Goal: Information Seeking & Learning: Find specific page/section

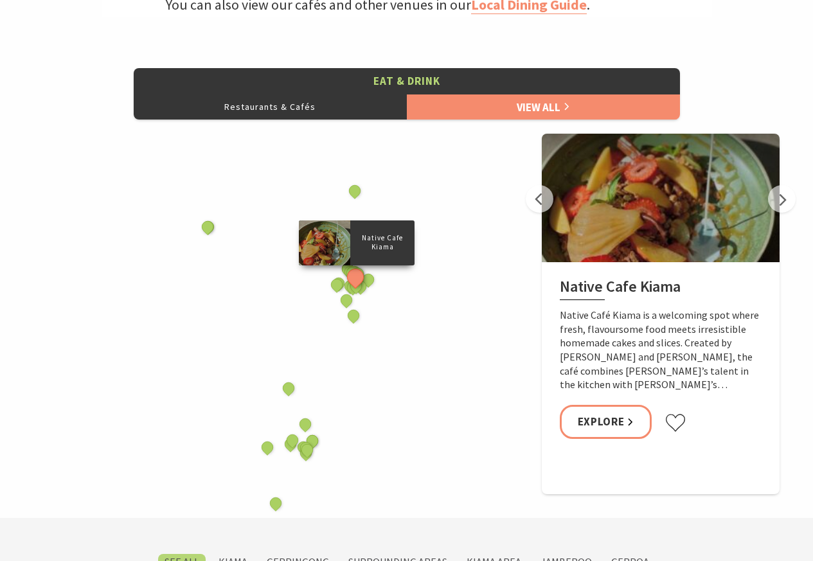
scroll to position [540, 0]
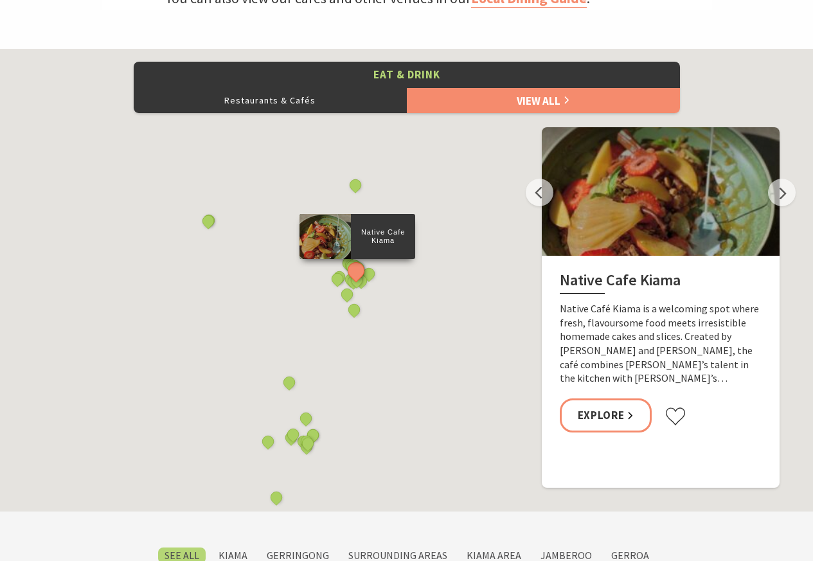
click at [609, 418] on div "Native Cafe Kiama Native Café Kiama is a welcoming spot where fresh, flavoursom…" at bounding box center [661, 353] width 238 height 195
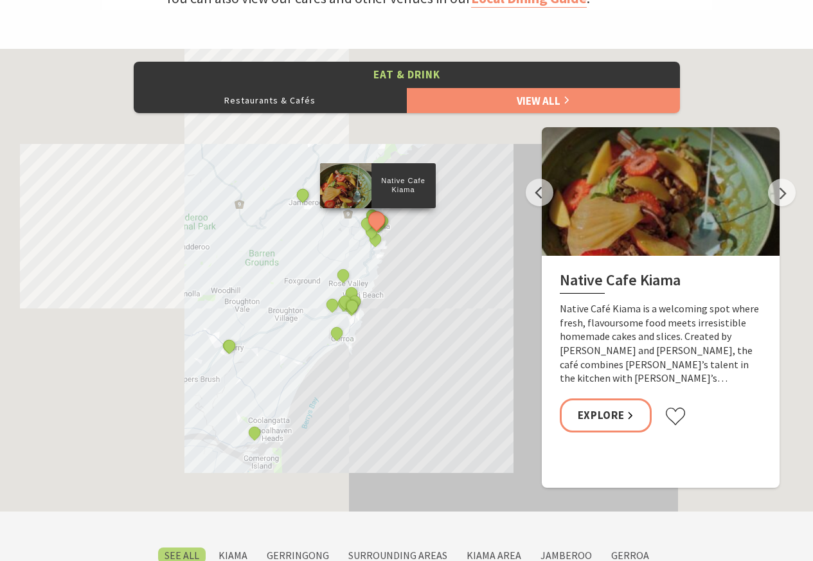
scroll to position [420, 829]
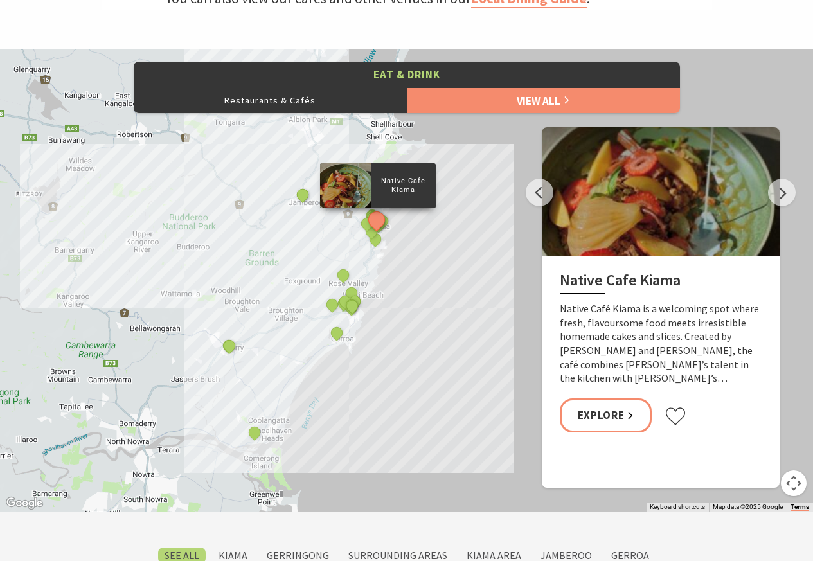
click at [611, 282] on h2 "Native Cafe Kiama" at bounding box center [661, 282] width 202 height 23
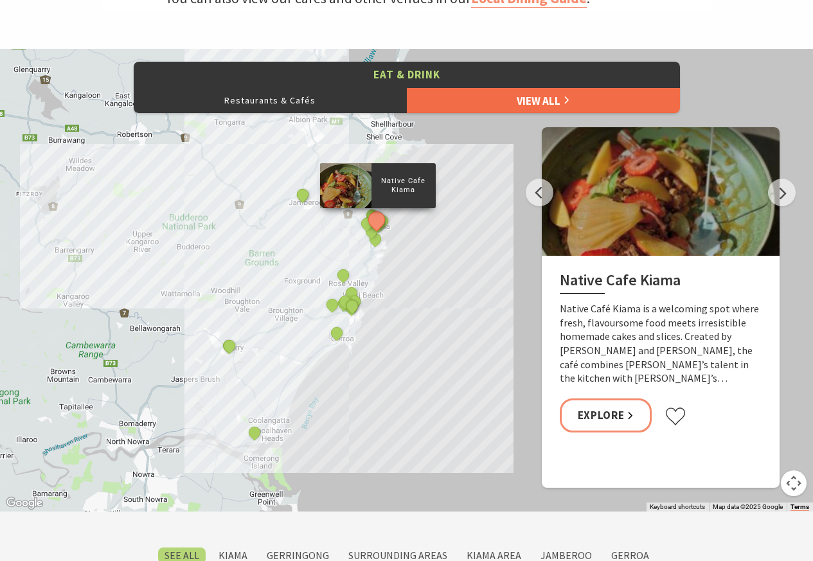
click at [521, 100] on link "View All" at bounding box center [543, 100] width 273 height 26
